Goal: Book appointment/travel/reservation

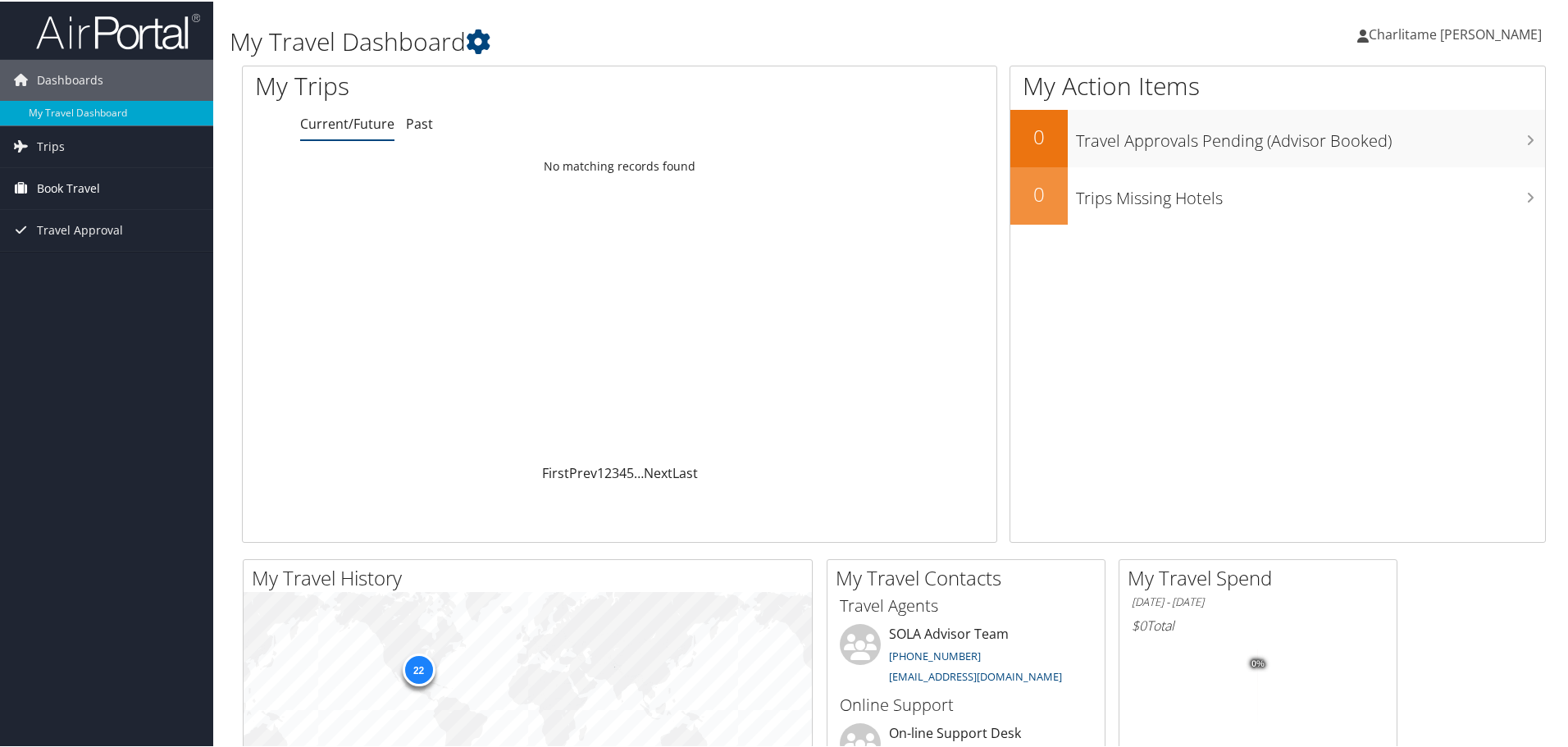
click at [83, 183] on span "Book Travel" at bounding box center [68, 187] width 63 height 41
click at [88, 248] on link "Book/Manage Online Trips" at bounding box center [107, 244] width 213 height 24
click at [100, 251] on link "Book/Manage Online Trips" at bounding box center [107, 244] width 213 height 24
click at [110, 240] on link "Book/Manage Online Trips" at bounding box center [107, 244] width 213 height 24
